Goal: Task Accomplishment & Management: Complete application form

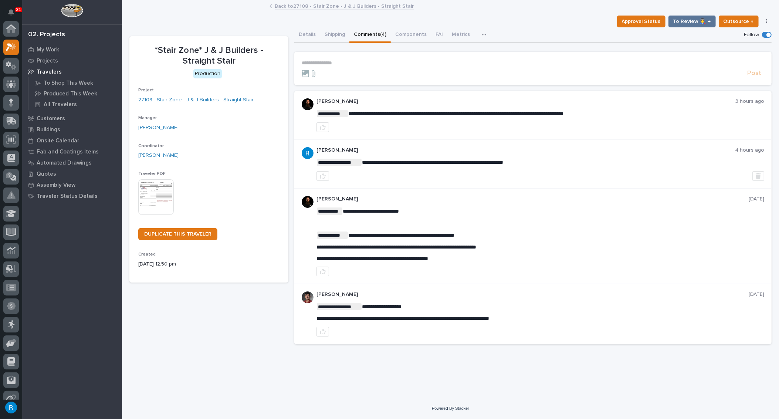
scroll to position [18, 0]
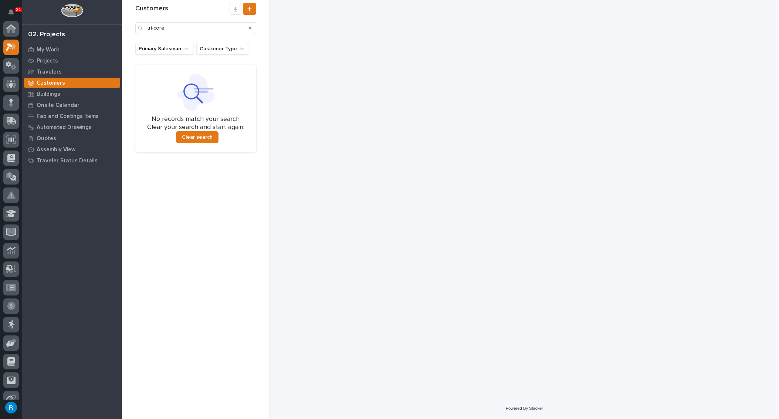
scroll to position [18, 0]
drag, startPoint x: 172, startPoint y: 27, endPoint x: 90, endPoint y: 17, distance: 82.7
click at [122, 18] on div "21 My Settings Log Out 02. Projects My Work Projects Travelers Customers Buildi…" at bounding box center [450, 209] width 657 height 419
type input "mount calvary"
click at [7, 47] on icon at bounding box center [8, 46] width 5 height 6
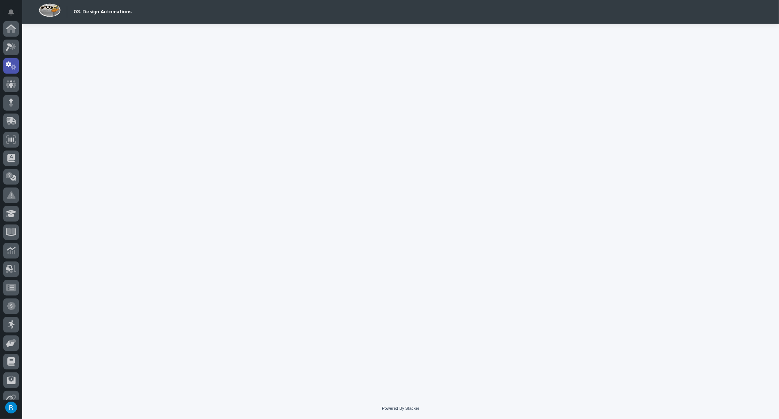
scroll to position [37, 0]
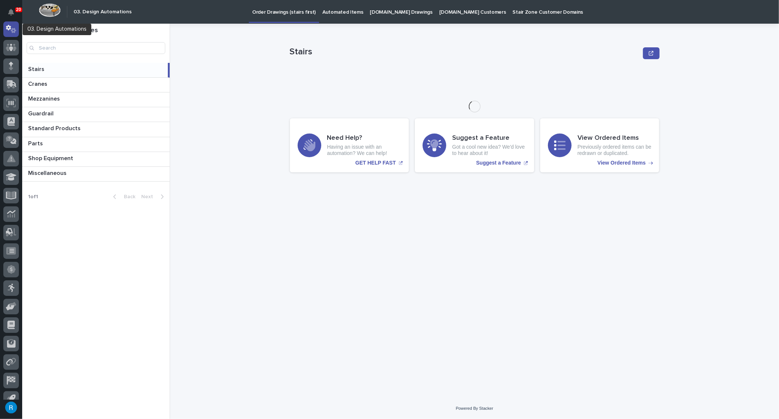
click at [8, 28] on icon at bounding box center [8, 28] width 5 height 6
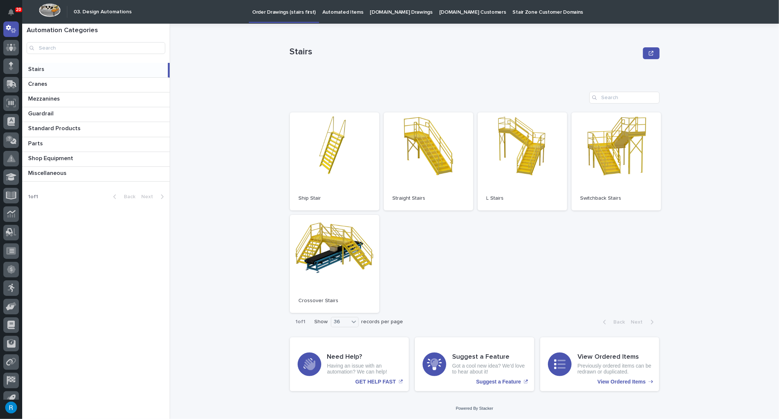
scroll to position [3, 0]
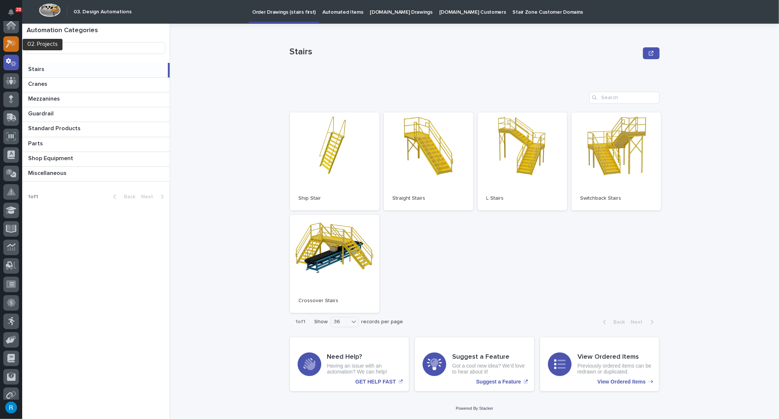
click at [9, 44] on icon at bounding box center [9, 44] width 7 height 8
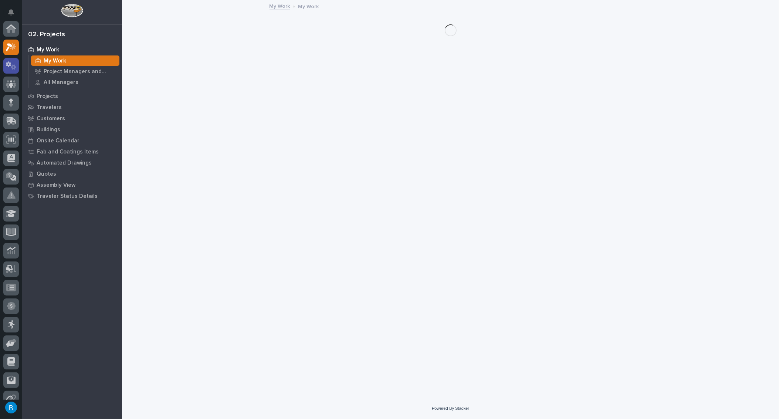
scroll to position [18, 0]
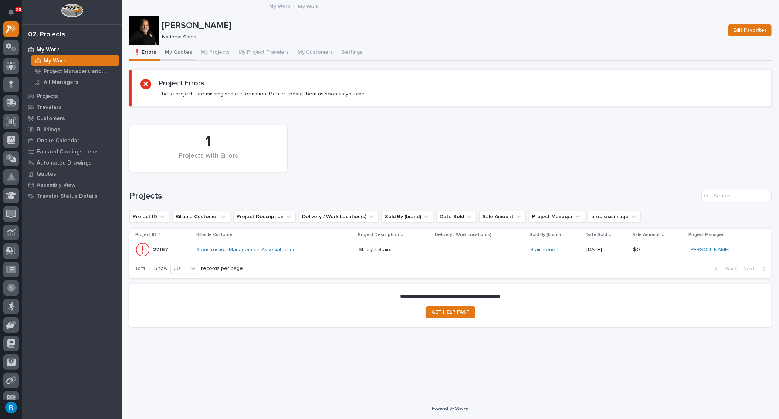
click at [180, 52] on button "My Quotes" at bounding box center [178, 53] width 36 height 16
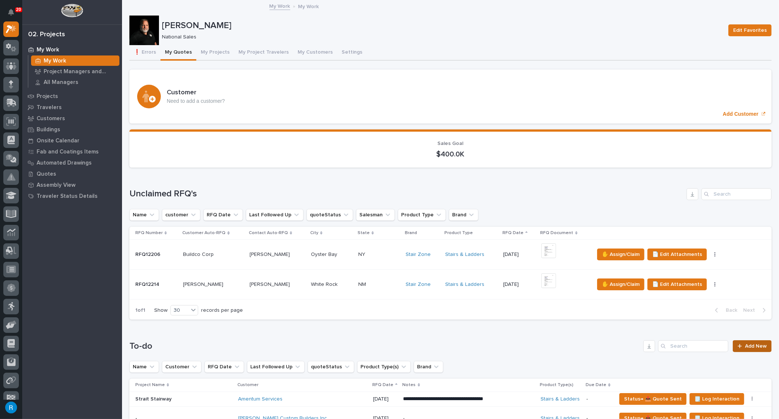
scroll to position [201, 0]
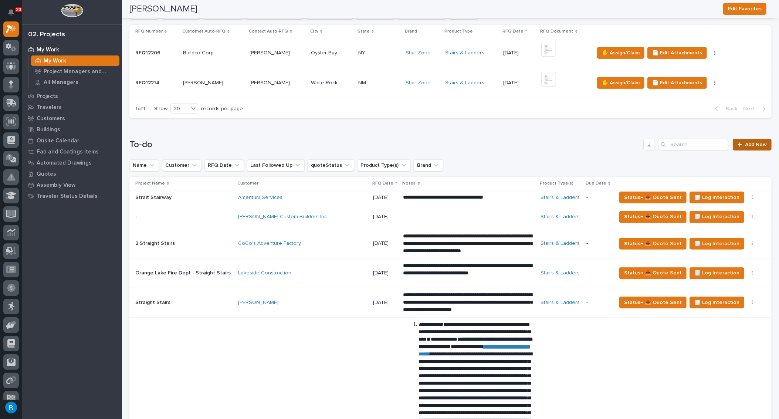
click at [748, 143] on span "Add New" at bounding box center [756, 144] width 22 height 5
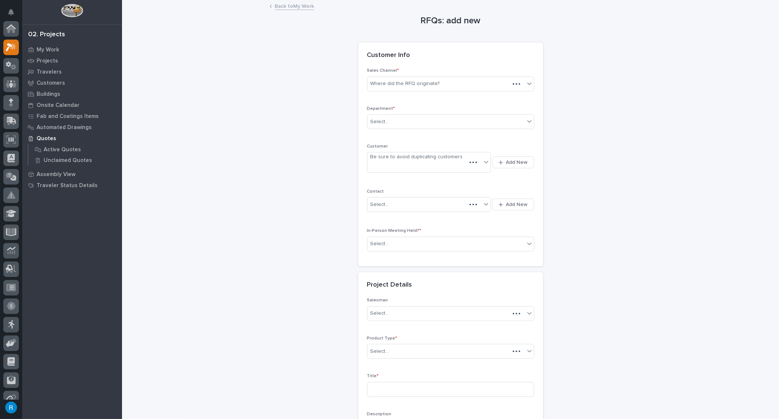
scroll to position [18, 0]
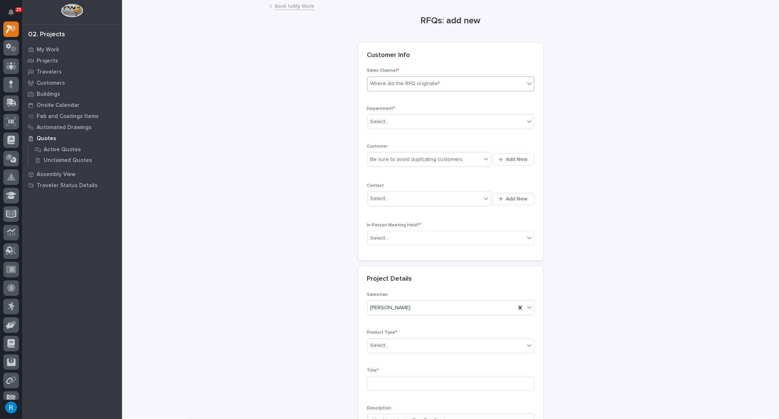
click at [451, 85] on div "Where did the RFQ originate?" at bounding box center [445, 84] width 157 height 12
click at [379, 124] on div "Stair Zone" at bounding box center [448, 123] width 166 height 13
click at [381, 120] on div "Select..." at bounding box center [379, 122] width 18 height 8
click at [378, 134] on span "National Sales" at bounding box center [386, 135] width 37 height 8
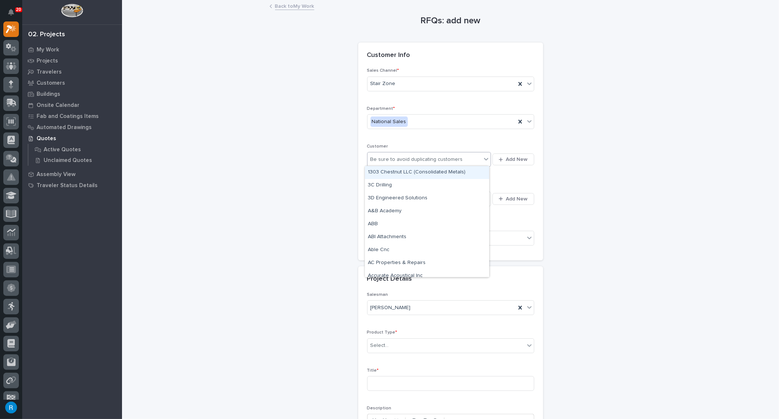
click at [470, 160] on div "Be sure to avoid duplicating customers" at bounding box center [424, 159] width 114 height 12
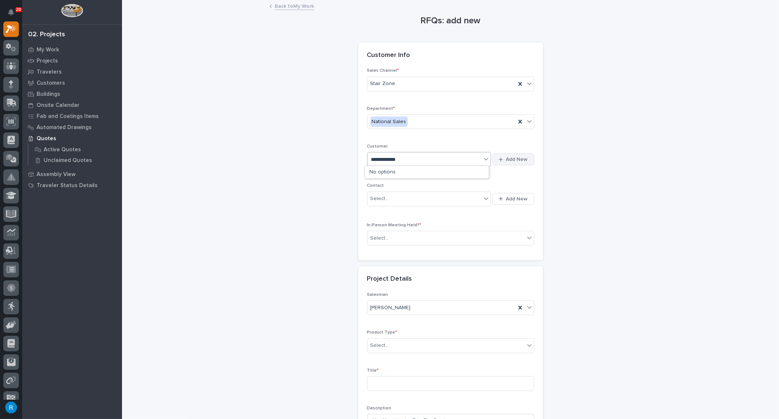
type input "**********"
click at [519, 159] on span "Add New" at bounding box center [517, 159] width 22 height 7
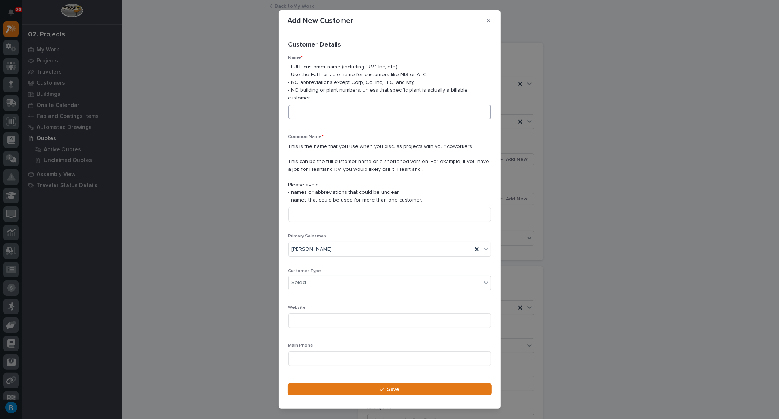
click at [304, 105] on input at bounding box center [389, 112] width 203 height 15
drag, startPoint x: 367, startPoint y: 105, endPoint x: 250, endPoint y: 95, distance: 117.6
click at [250, 95] on div "Add New Customer Loading... Saving… Loading... Saving… Loading... Saving… Custo…" at bounding box center [389, 209] width 779 height 419
type input "Mount Calvary Baptist Church"
click at [294, 207] on input at bounding box center [389, 214] width 203 height 15
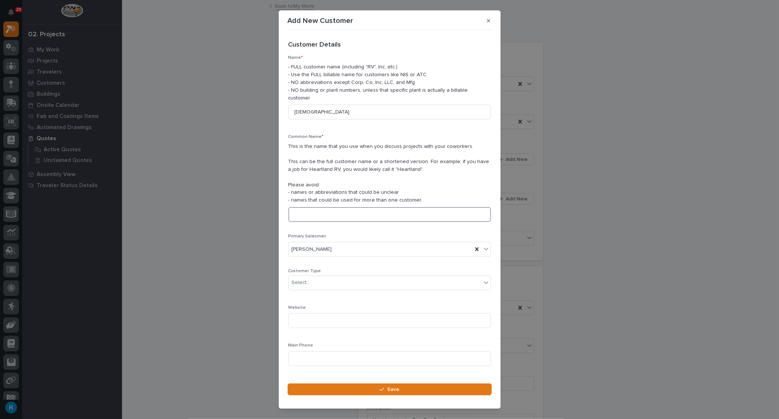
click at [297, 207] on input at bounding box center [389, 214] width 203 height 15
paste input "Mount Calvary Baptist Church"
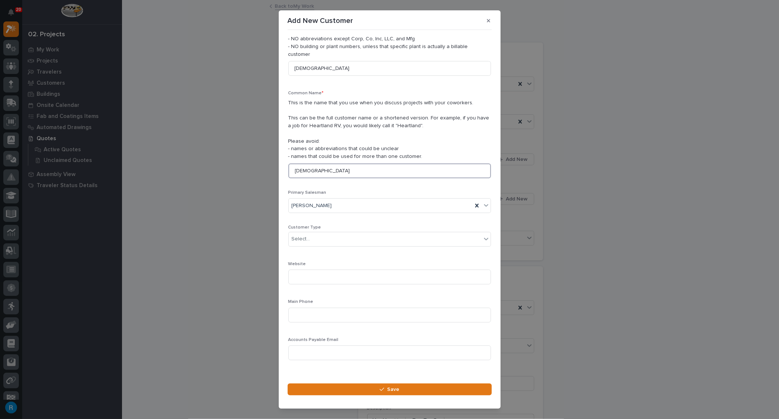
scroll to position [44, 0]
type input "Mount Calvary Baptist Church"
click at [327, 233] on div "Select..." at bounding box center [385, 239] width 193 height 12
click at [299, 258] on div "End User" at bounding box center [387, 257] width 197 height 13
click at [300, 308] on input at bounding box center [389, 315] width 203 height 15
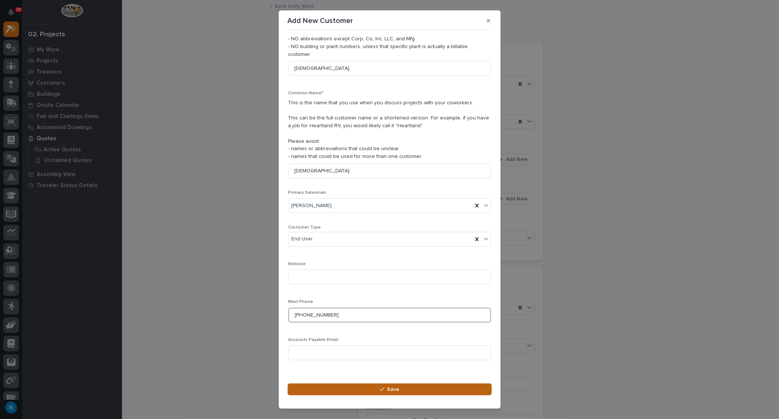
type input "252-671-5868"
click at [393, 390] on span "Save" at bounding box center [393, 389] width 12 height 7
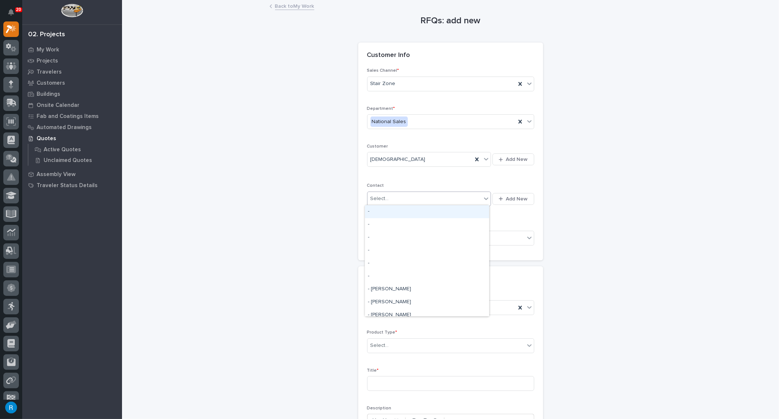
click at [427, 196] on div "Select..." at bounding box center [424, 199] width 114 height 12
click at [508, 197] on span "Add New" at bounding box center [517, 199] width 22 height 7
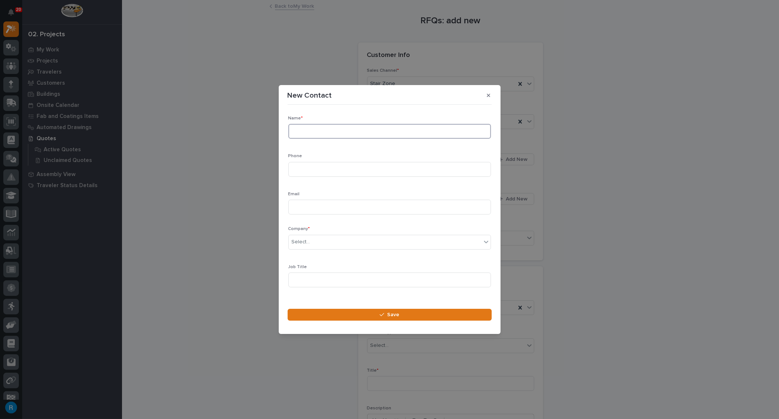
click at [300, 132] on input at bounding box center [389, 131] width 203 height 15
type input "Kevin Beck"
type input "252-671-5868"
click at [308, 205] on input at bounding box center [389, 207] width 203 height 15
type input "kbeck648@gmail.com"
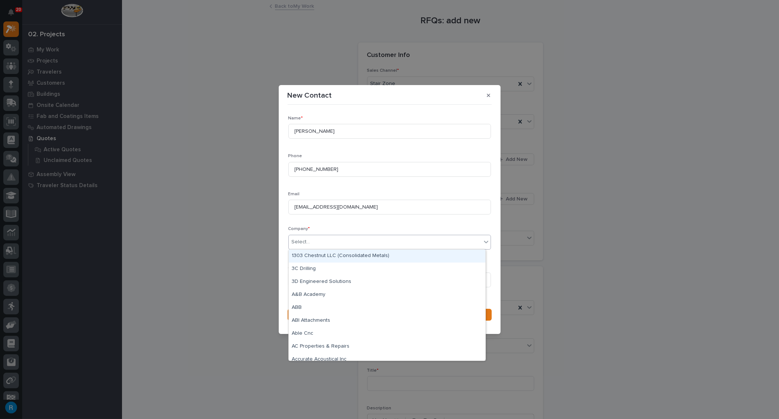
click at [345, 242] on div "Select..." at bounding box center [385, 242] width 193 height 12
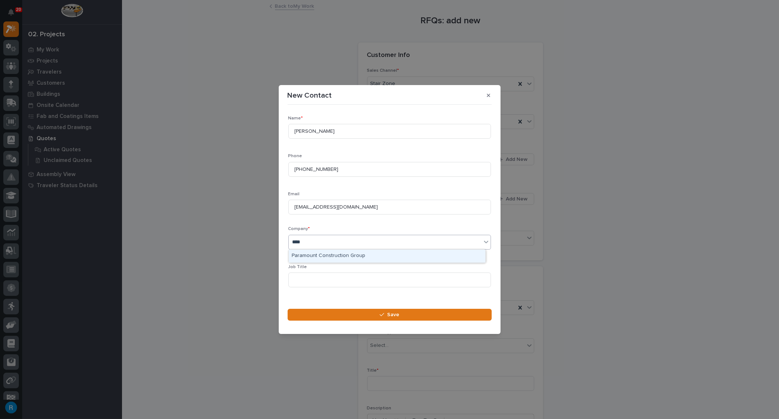
type input "*****"
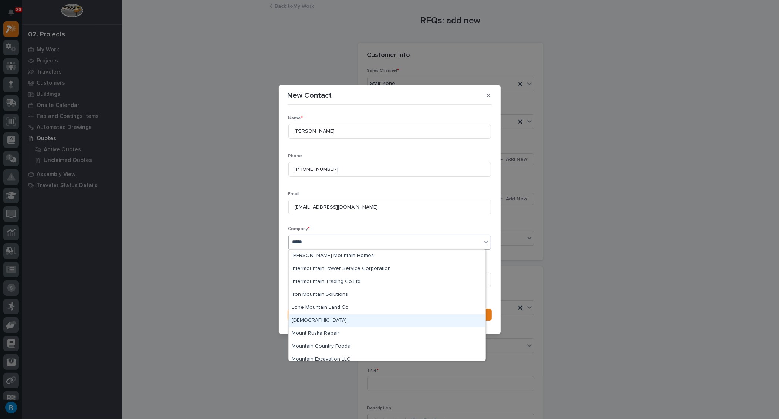
click at [319, 321] on div "Mount Calvary Baptist Church" at bounding box center [387, 320] width 197 height 13
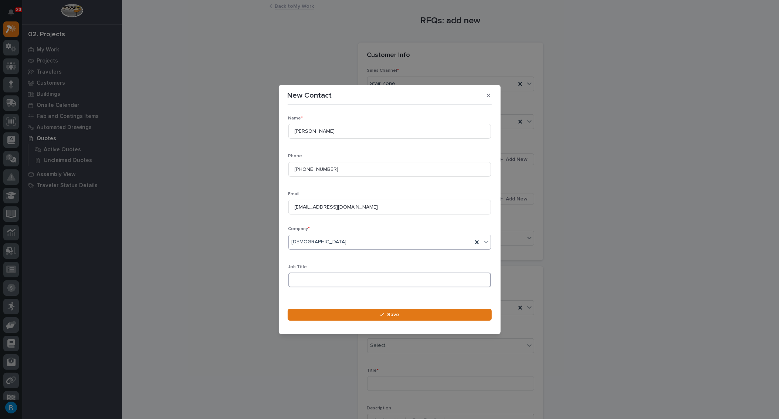
click at [305, 278] on input at bounding box center [389, 279] width 203 height 15
type input "Buildings & Grounds Director"
click at [397, 316] on span "Save" at bounding box center [393, 314] width 12 height 7
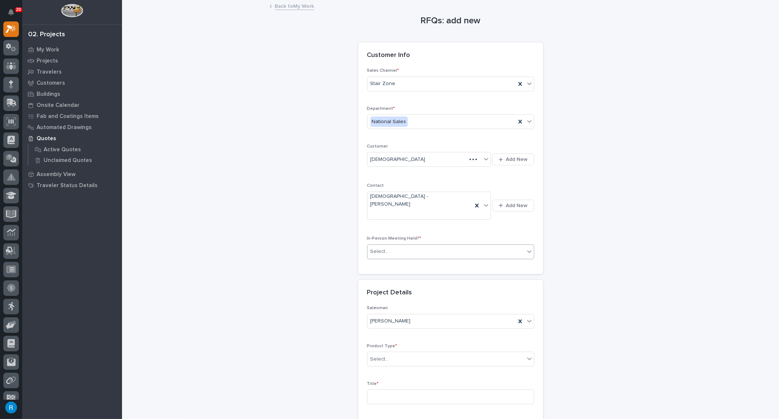
click at [415, 245] on div "Select..." at bounding box center [445, 251] width 157 height 12
click at [371, 263] on span "No" at bounding box center [373, 263] width 10 height 8
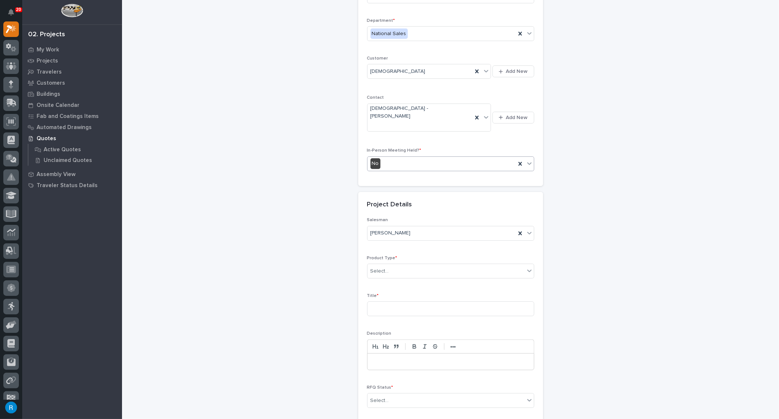
scroll to position [101, 0]
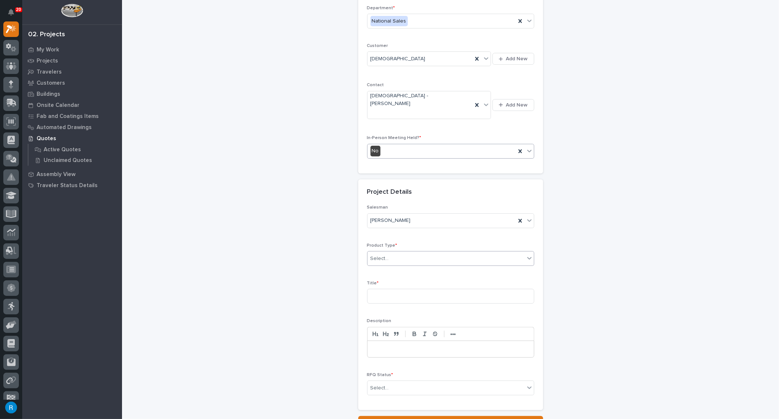
click at [415, 253] on div "Select..." at bounding box center [445, 259] width 157 height 12
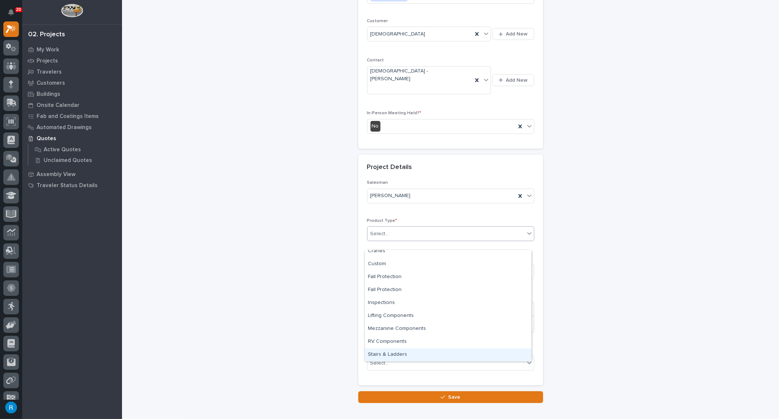
scroll to position [151, 0]
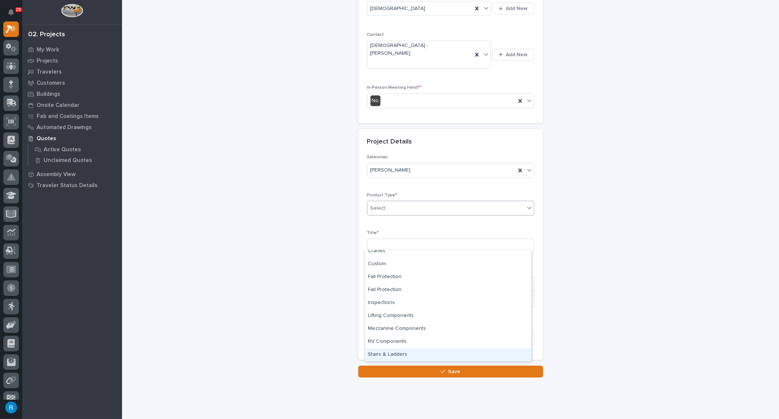
click at [384, 354] on div "Stairs & Ladders" at bounding box center [448, 354] width 166 height 13
click at [398, 238] on input at bounding box center [450, 245] width 167 height 15
type input "Straight Stair"
click at [468, 332] on div "Select..." at bounding box center [445, 338] width 157 height 12
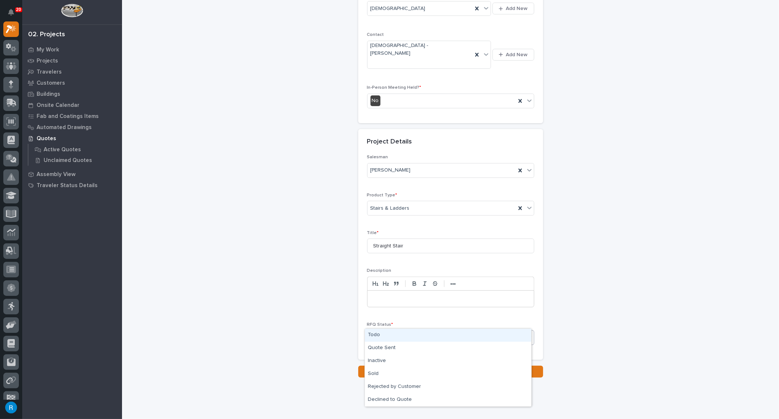
click at [376, 336] on div "Todo" at bounding box center [448, 335] width 166 height 13
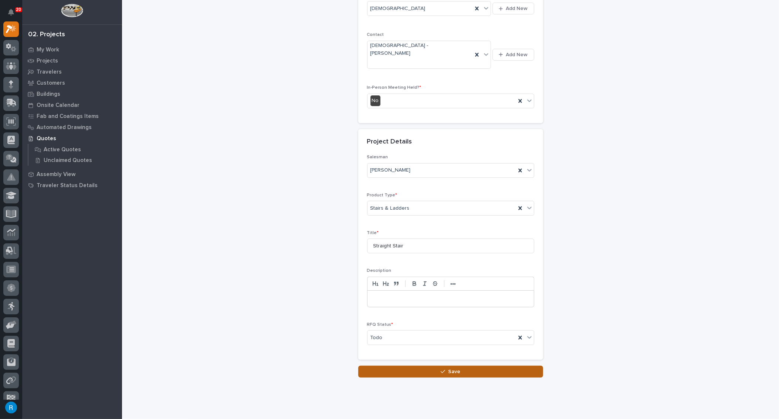
click at [448, 368] on span "Save" at bounding box center [454, 371] width 12 height 7
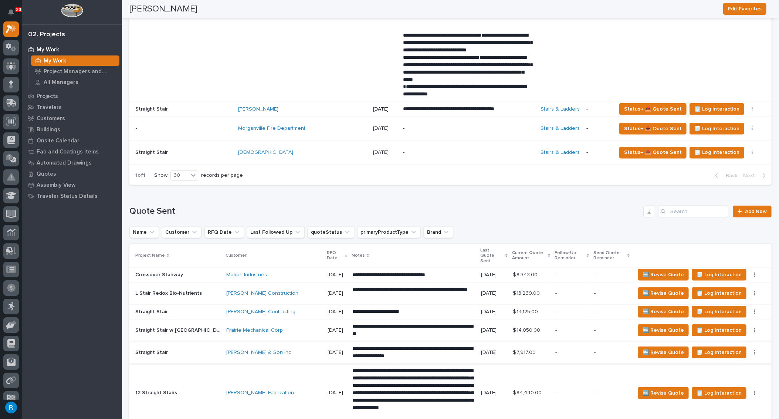
scroll to position [638, 0]
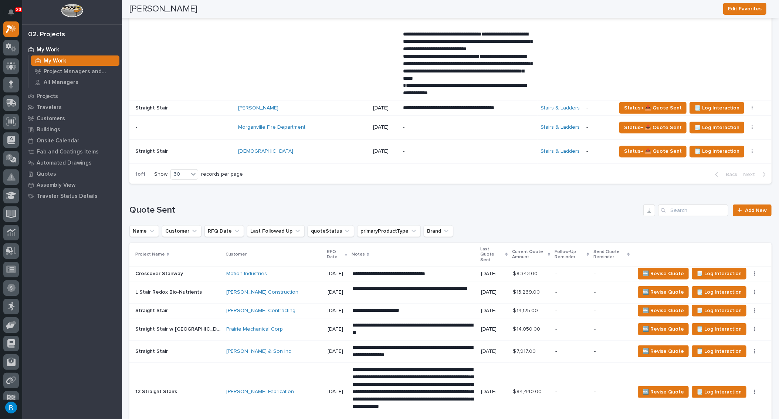
click at [430, 150] on p "-" at bounding box center [467, 151] width 129 height 6
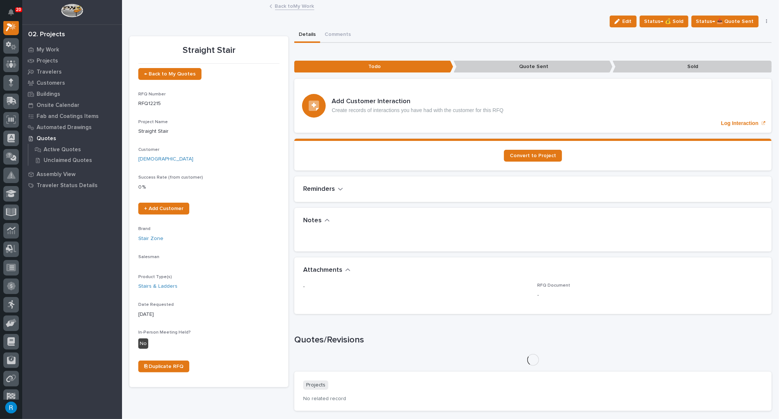
scroll to position [18, 0]
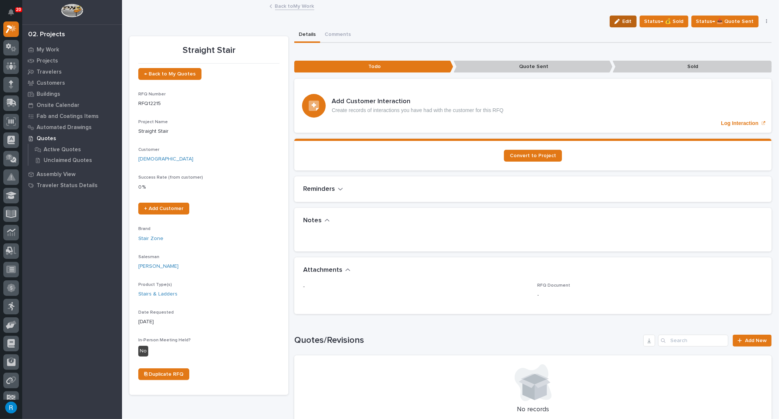
click at [624, 23] on span "Edit" at bounding box center [627, 21] width 9 height 7
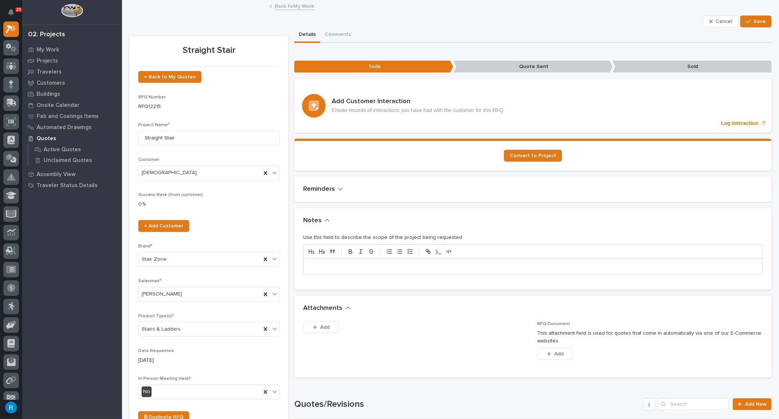
click at [319, 268] on p at bounding box center [533, 266] width 448 height 7
click at [753, 22] on span "Save" at bounding box center [759, 21] width 12 height 7
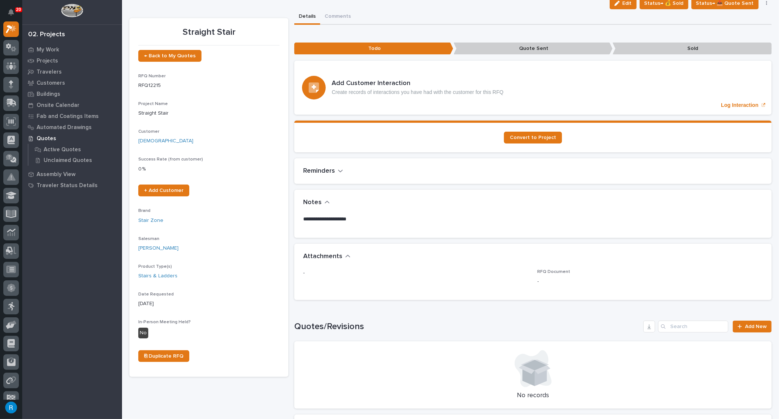
scroll to position [33, 0]
